Goal: Transaction & Acquisition: Purchase product/service

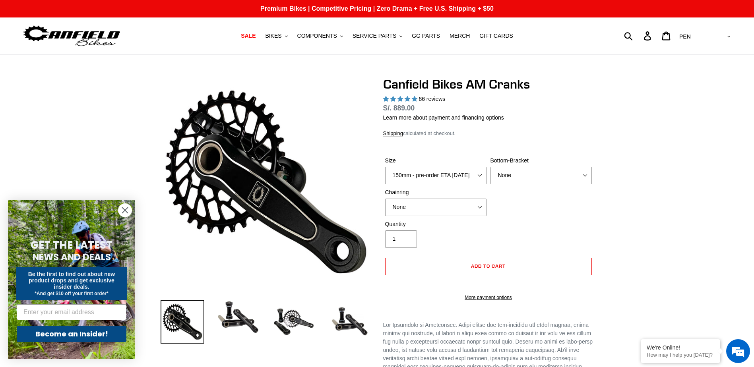
select select "highest-rating"
click at [248, 330] on img at bounding box center [238, 317] width 44 height 35
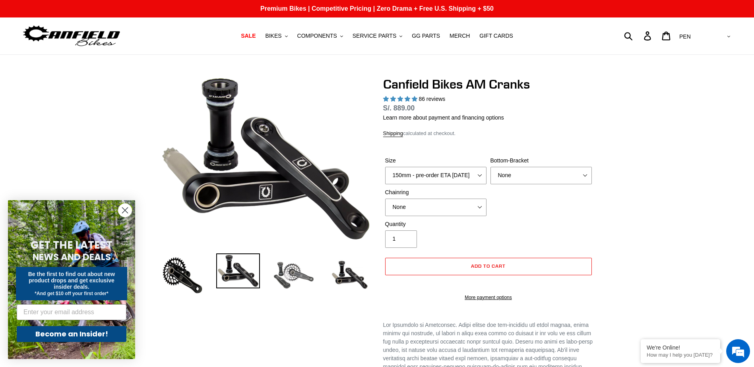
click at [306, 282] on img at bounding box center [294, 276] width 44 height 44
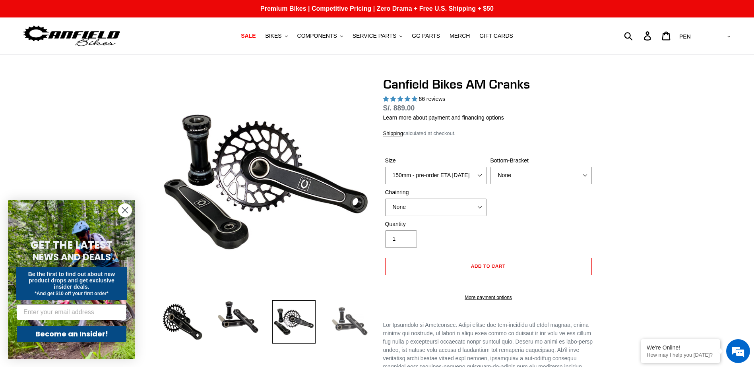
click at [344, 319] on img at bounding box center [350, 322] width 44 height 44
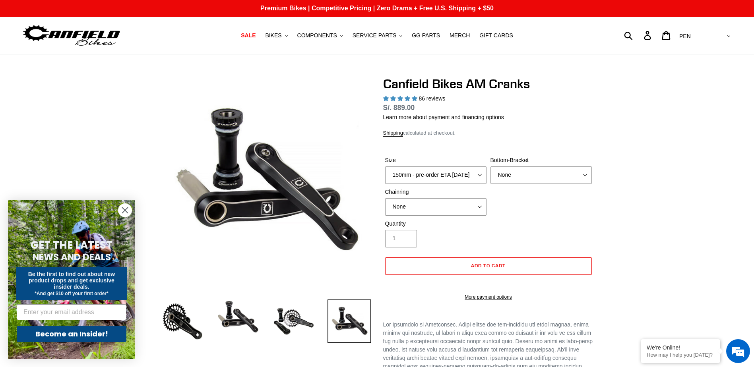
scroll to position [119, 0]
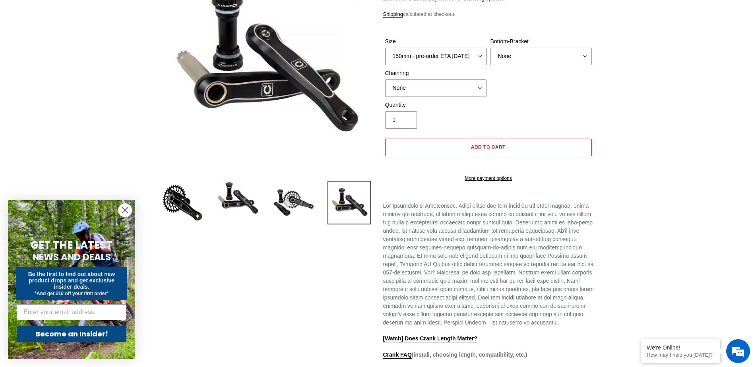
click at [464, 54] on select "150mm - pre-order ETA [DATE] 155mm - pre-order ETA [DATE] 160mm - pre-order ETA…" at bounding box center [435, 56] width 101 height 17
select select "160mm - pre-order ETA [DATE]"
click at [385, 48] on select "150mm - pre-order ETA [DATE] 155mm - pre-order ETA [DATE] 160mm - pre-order ETA…" at bounding box center [435, 56] width 101 height 17
click at [515, 46] on div "Bottom-Bracket None BSA Threaded 68/73mm Press Fit PF92" at bounding box center [541, 51] width 105 height 28
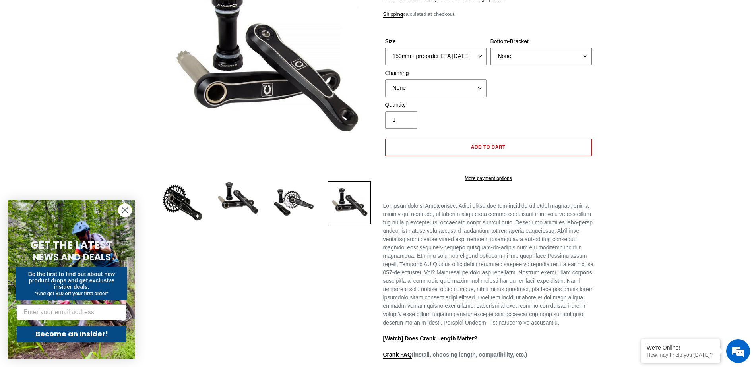
click at [517, 53] on select "None BSA Threaded 68/73mm Press Fit PF92" at bounding box center [541, 56] width 101 height 17
click at [448, 94] on select "None 30t Round (Boost 148) 30t Oval (Boost 148) 32t Round (Boost 148) 32t Oval …" at bounding box center [435, 88] width 101 height 17
click at [552, 112] on div "Quantity 1" at bounding box center [488, 117] width 211 height 32
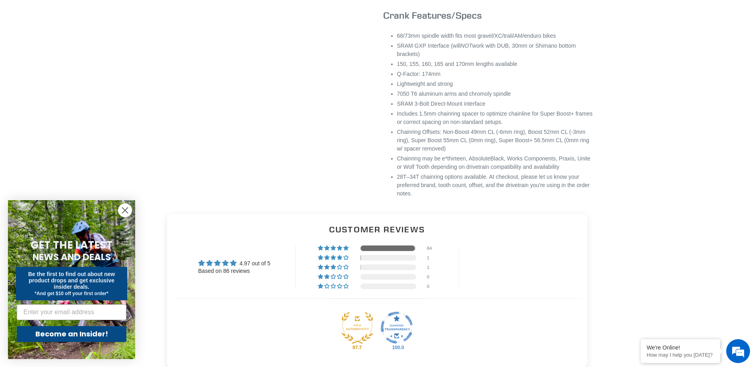
scroll to position [517, 0]
